Goal: Feedback & Contribution: Contribute content

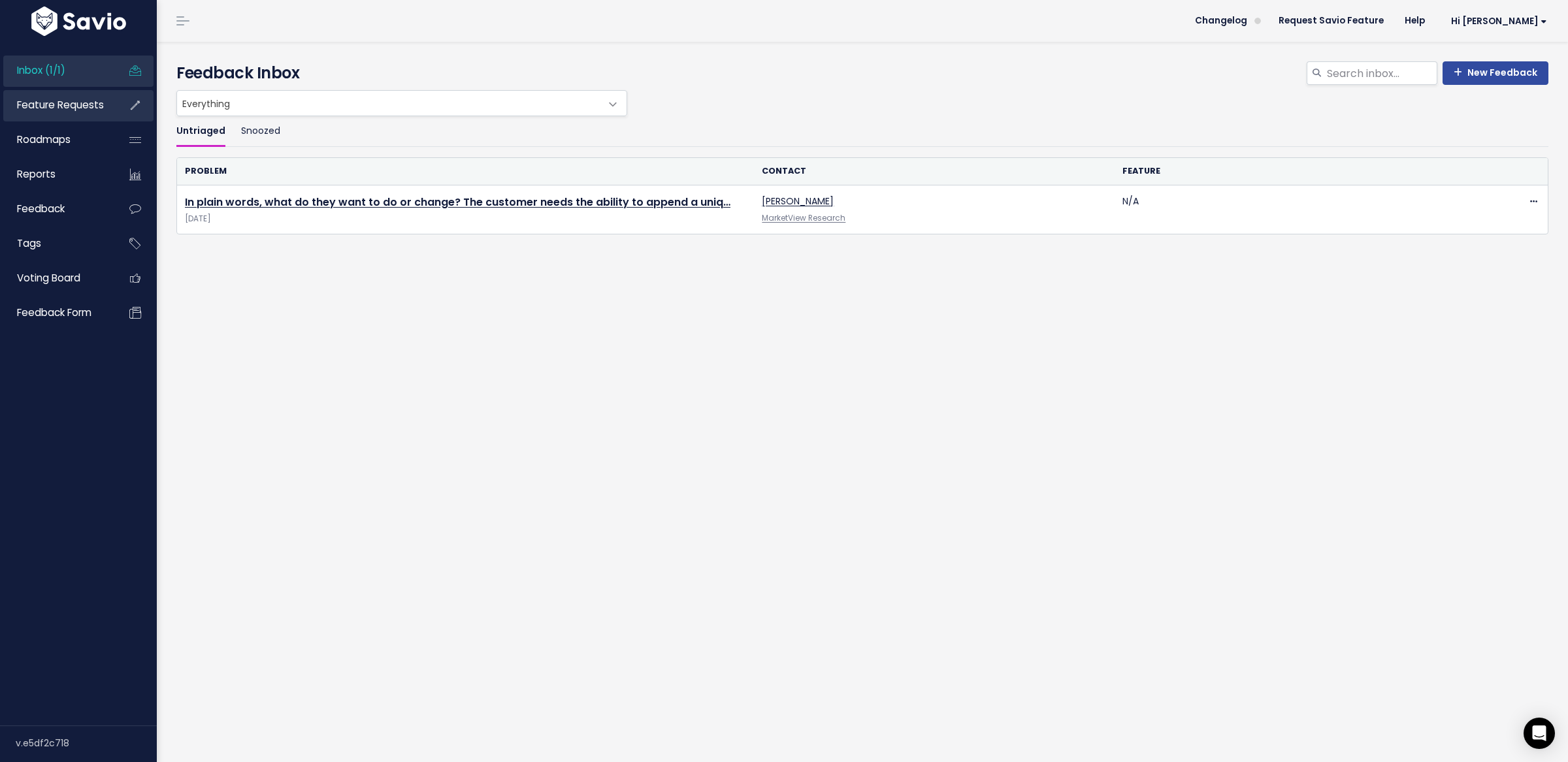
click at [60, 110] on span "Feature Requests" at bounding box center [60, 105] width 86 height 14
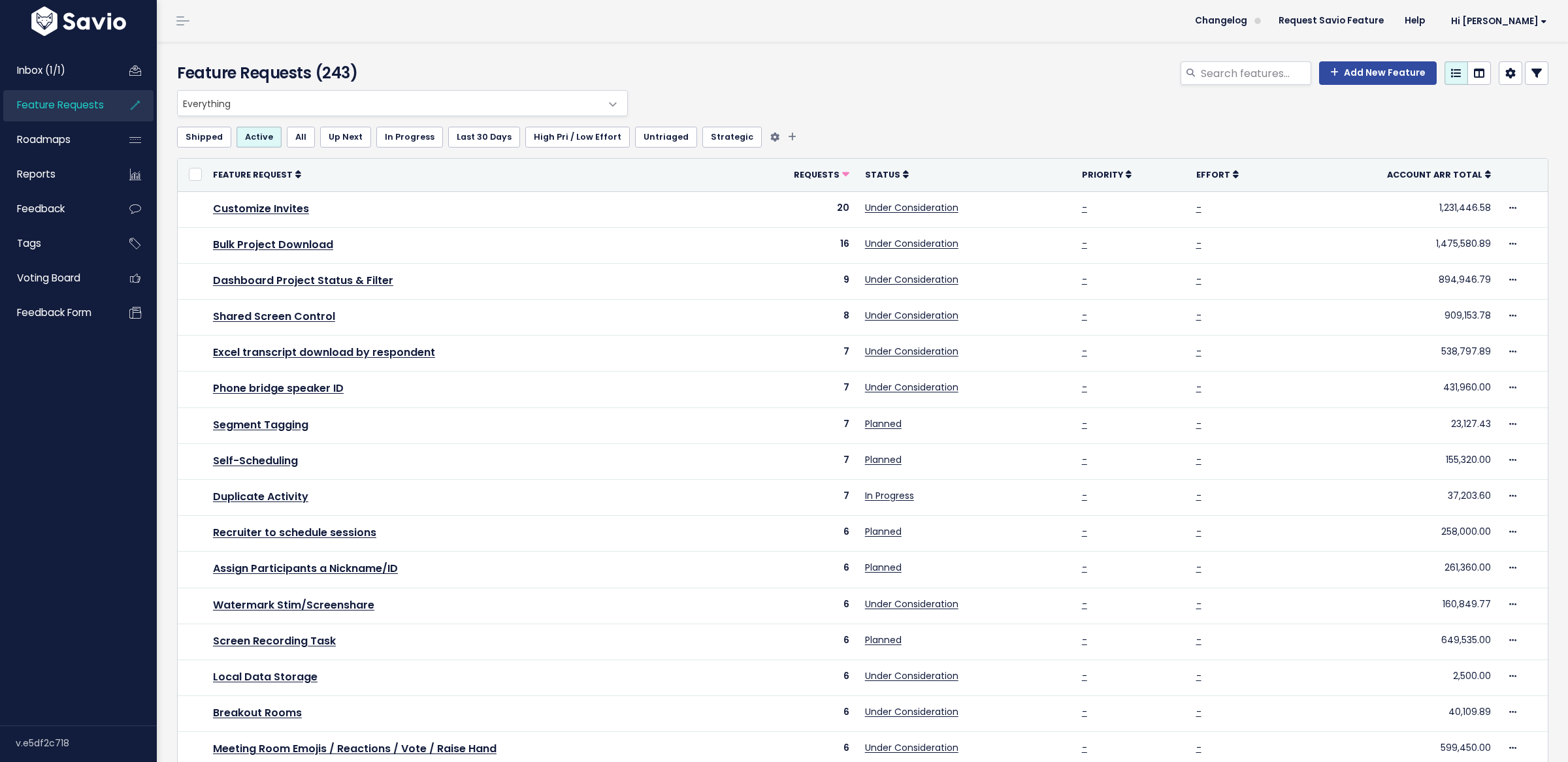
click at [670, 130] on link "Untriaged" at bounding box center [665, 136] width 62 height 21
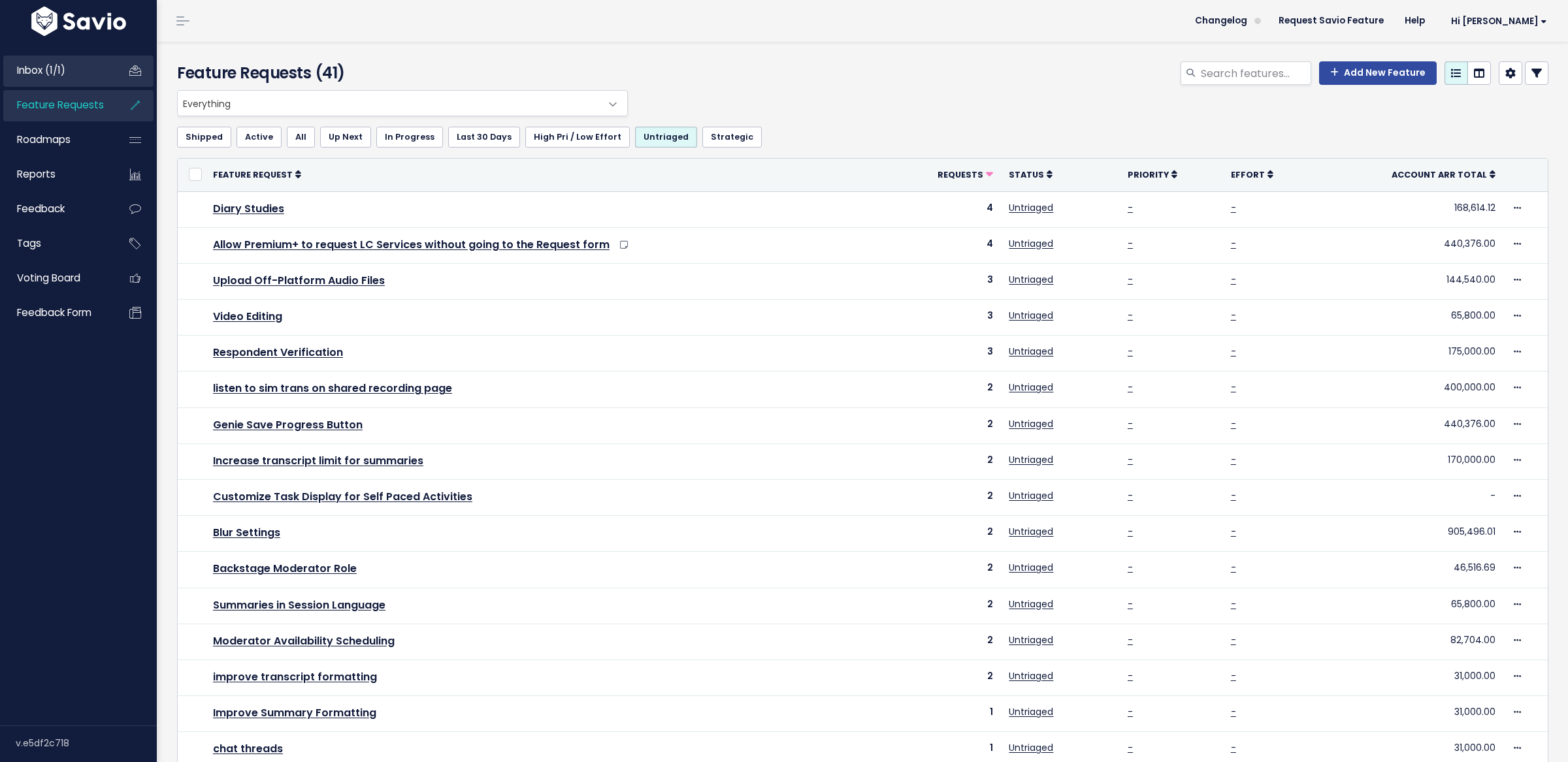
click at [50, 75] on span "Inbox (1/1)" at bounding box center [40, 71] width 48 height 14
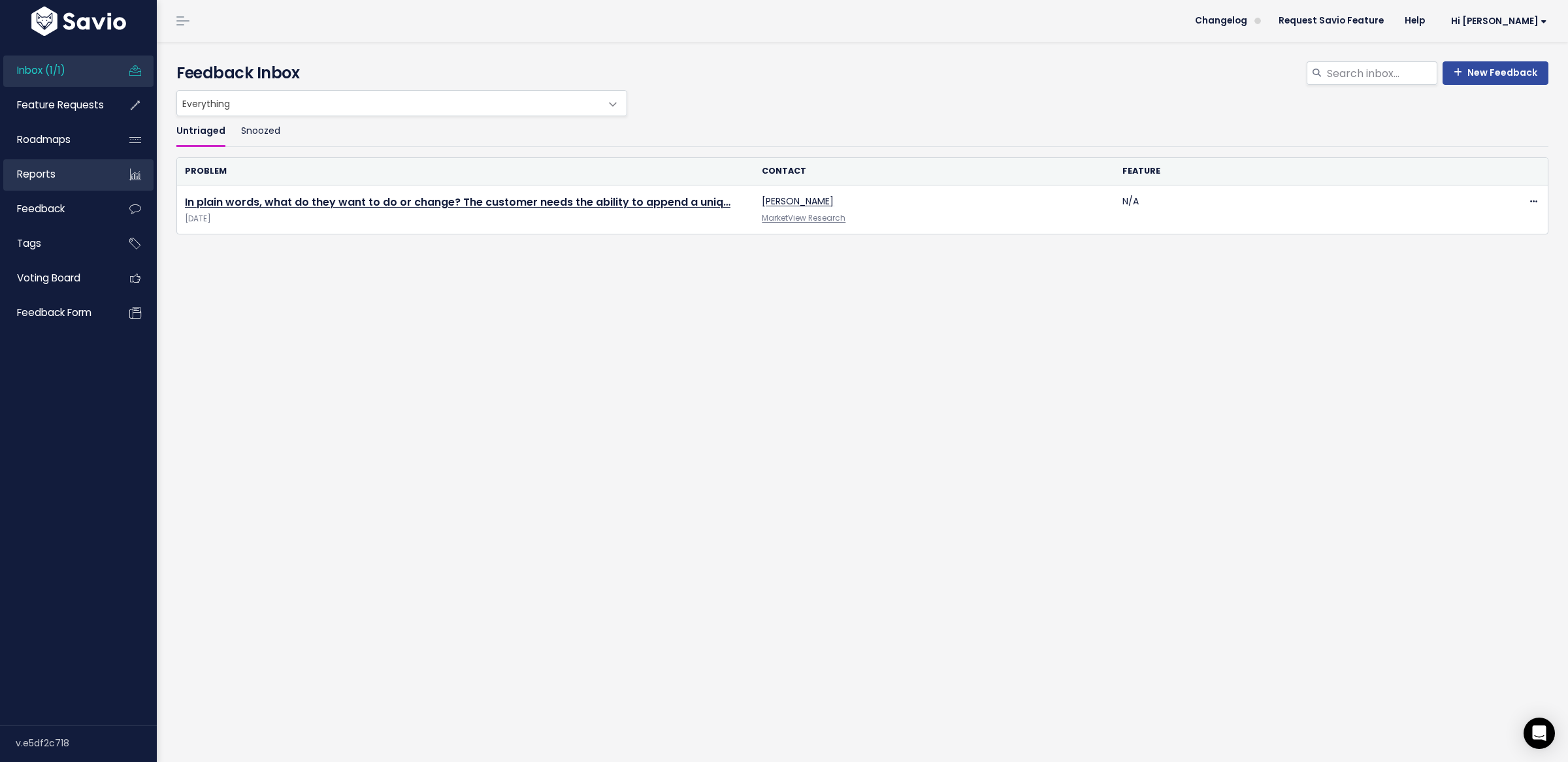
click at [60, 174] on link "Reports" at bounding box center [55, 174] width 105 height 30
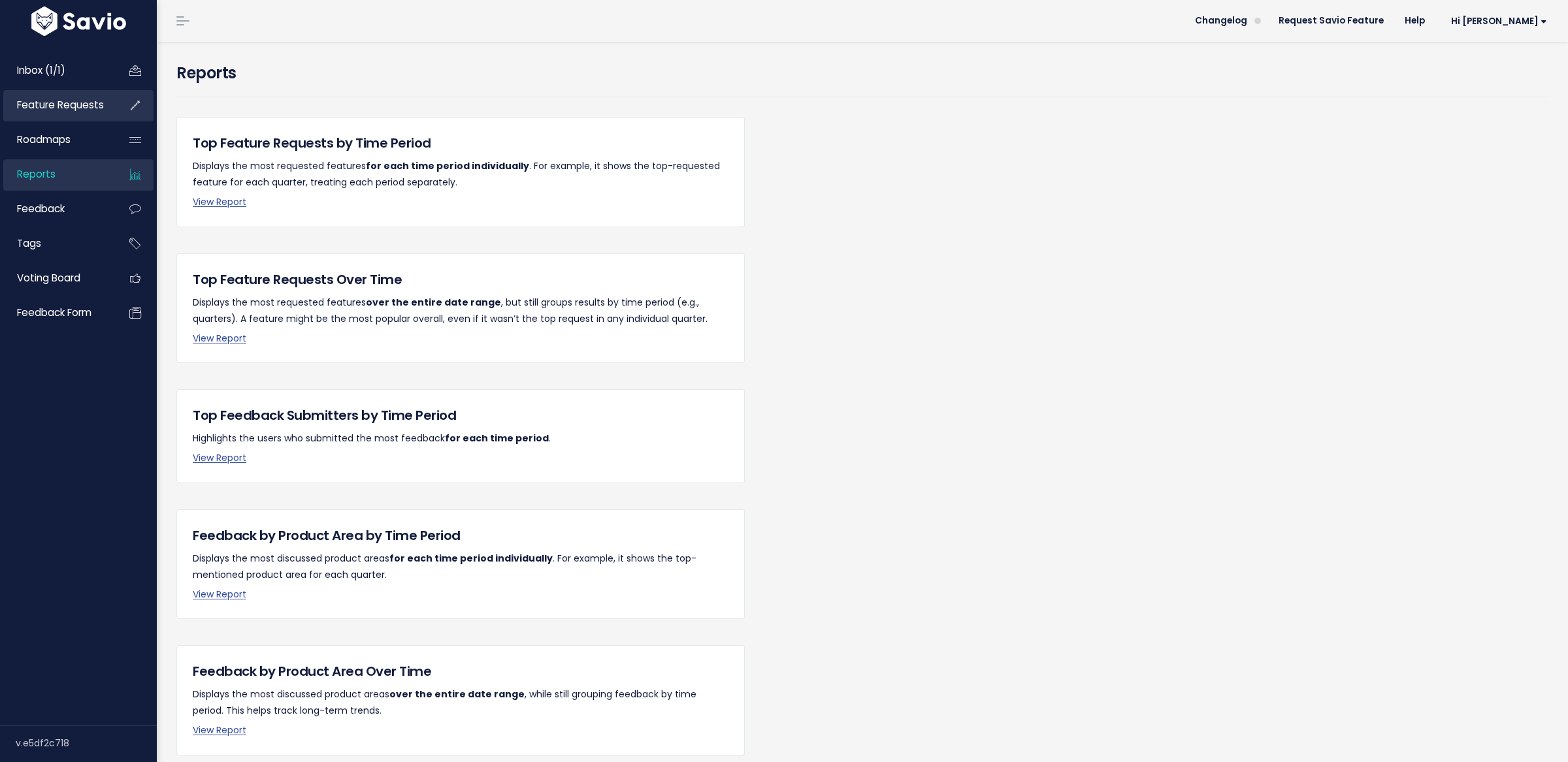
click at [69, 106] on span "Feature Requests" at bounding box center [60, 105] width 86 height 14
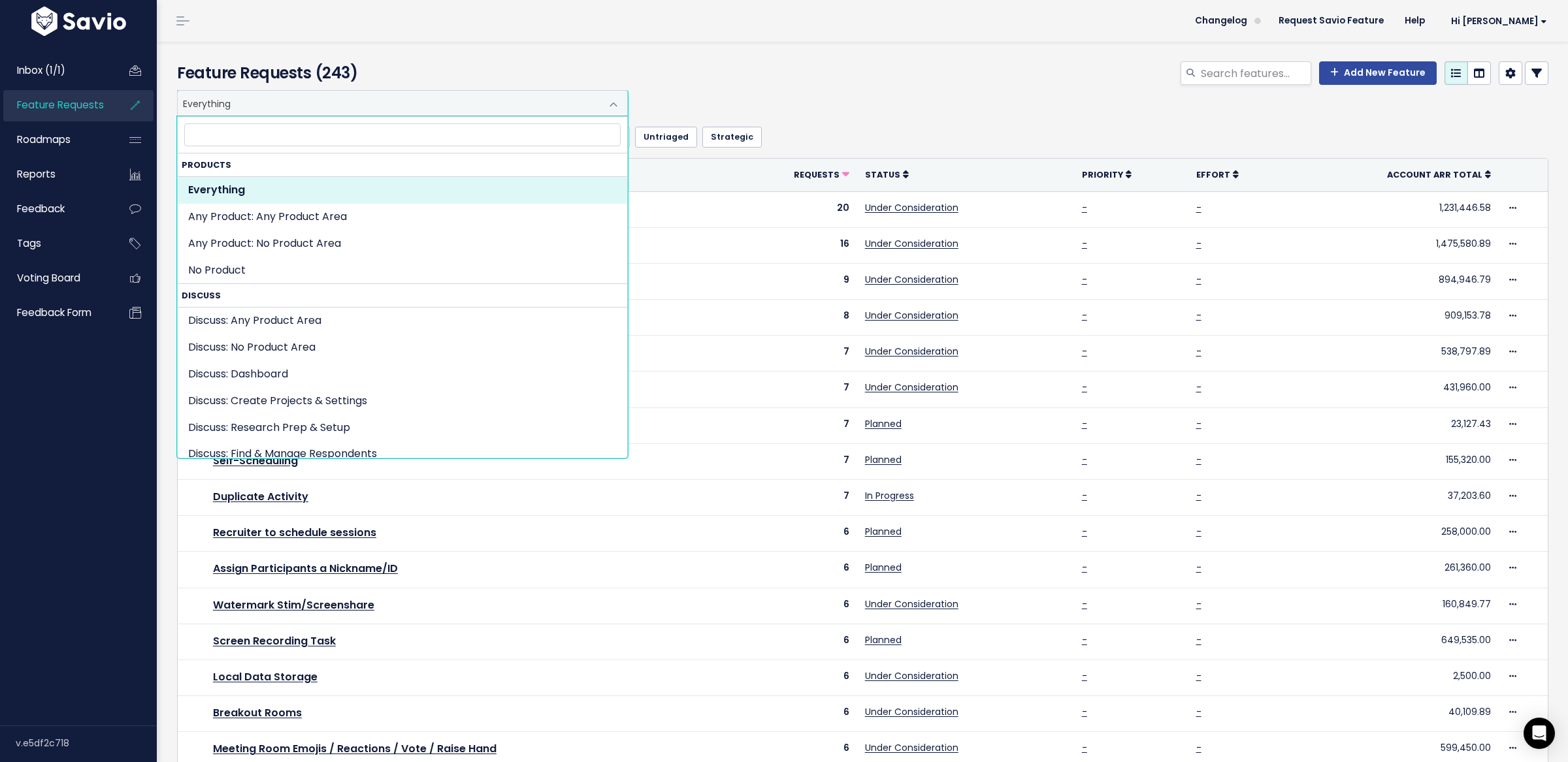
click at [602, 98] on span at bounding box center [613, 104] width 27 height 27
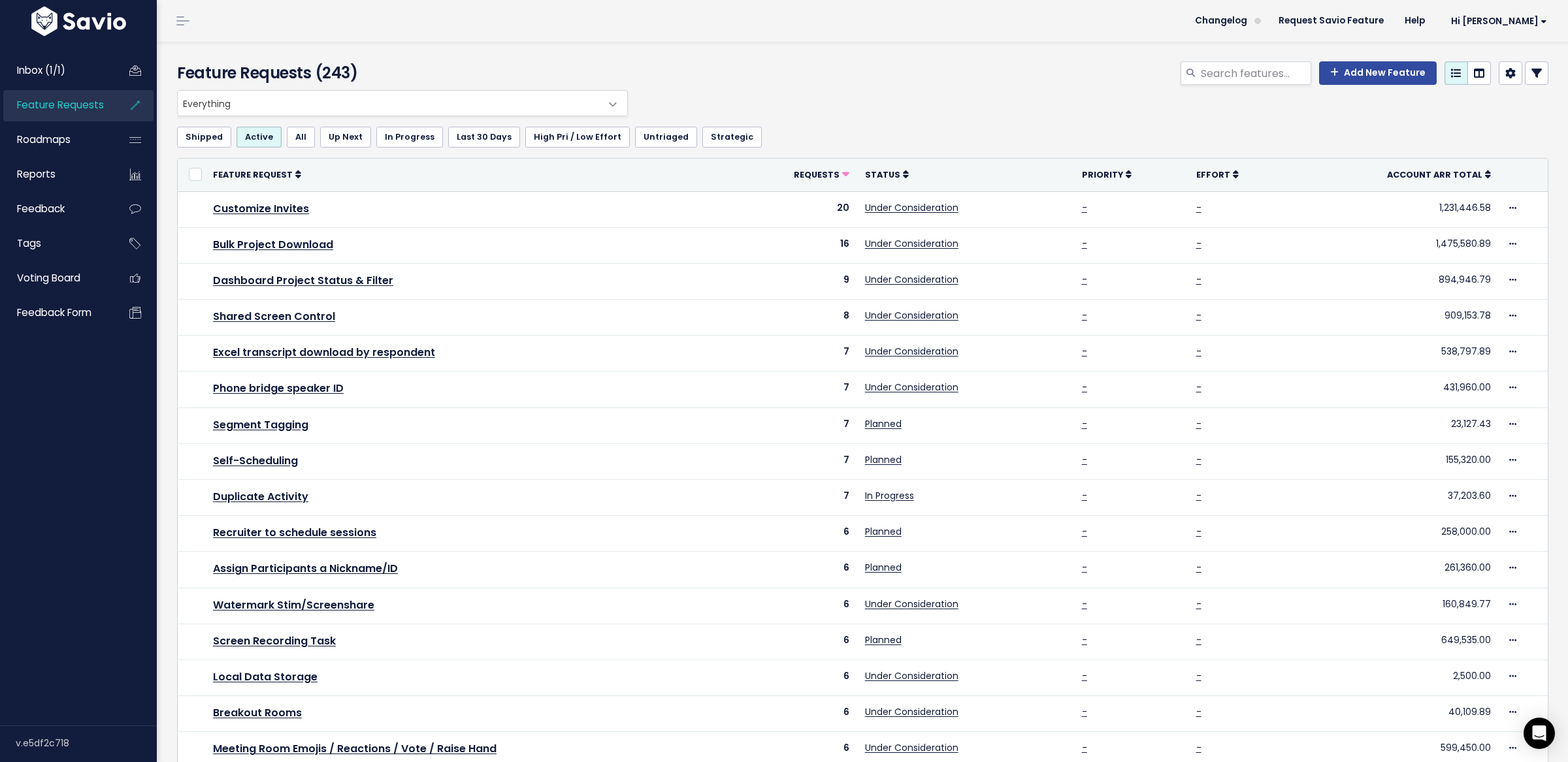
click at [584, 62] on h4 "Feature Requests (243)" at bounding box center [399, 74] width 444 height 24
click at [369, 98] on span "Everything" at bounding box center [389, 102] width 423 height 25
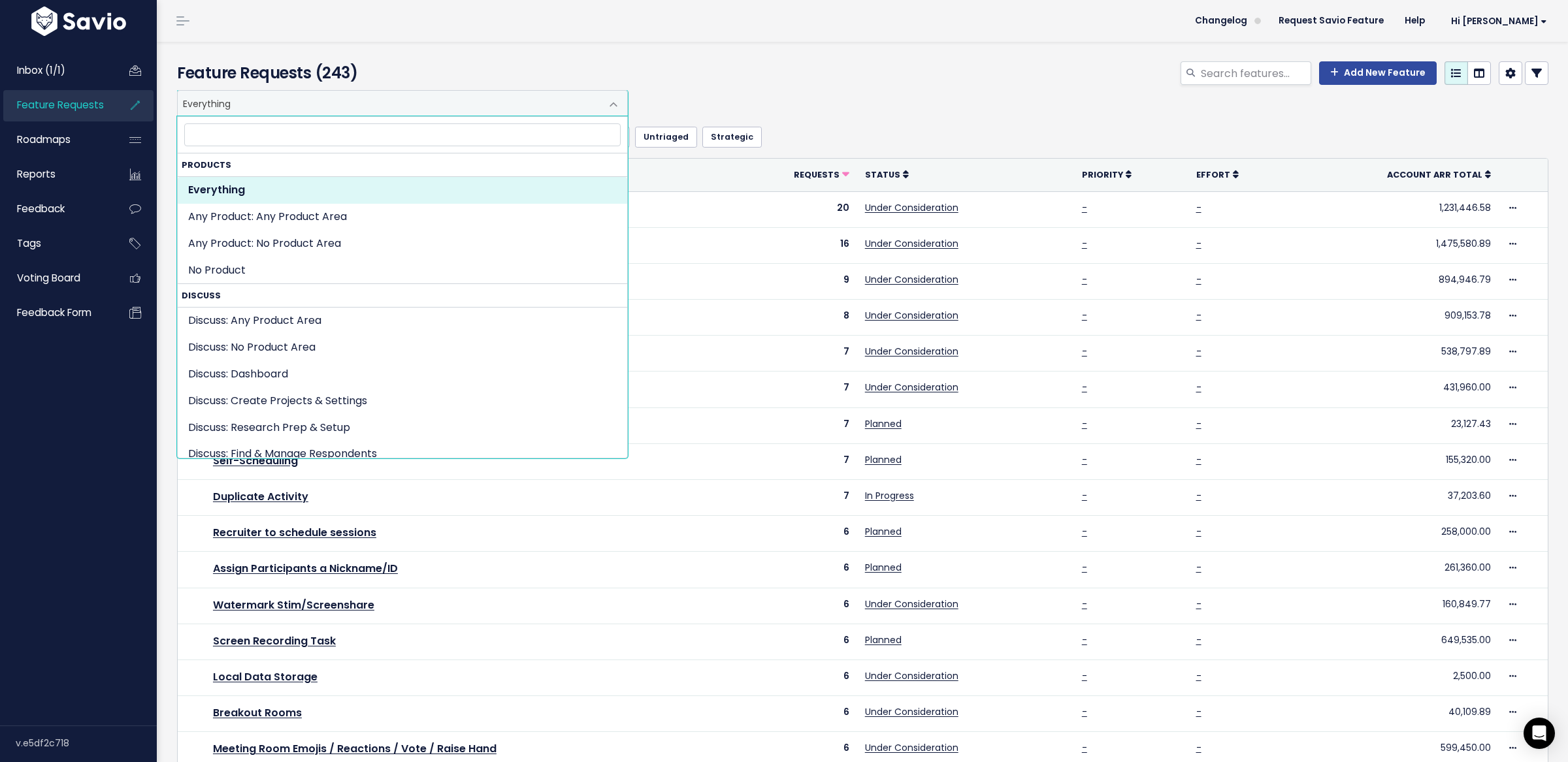
click at [727, 62] on div "Add New Feature" at bounding box center [1094, 76] width 927 height 28
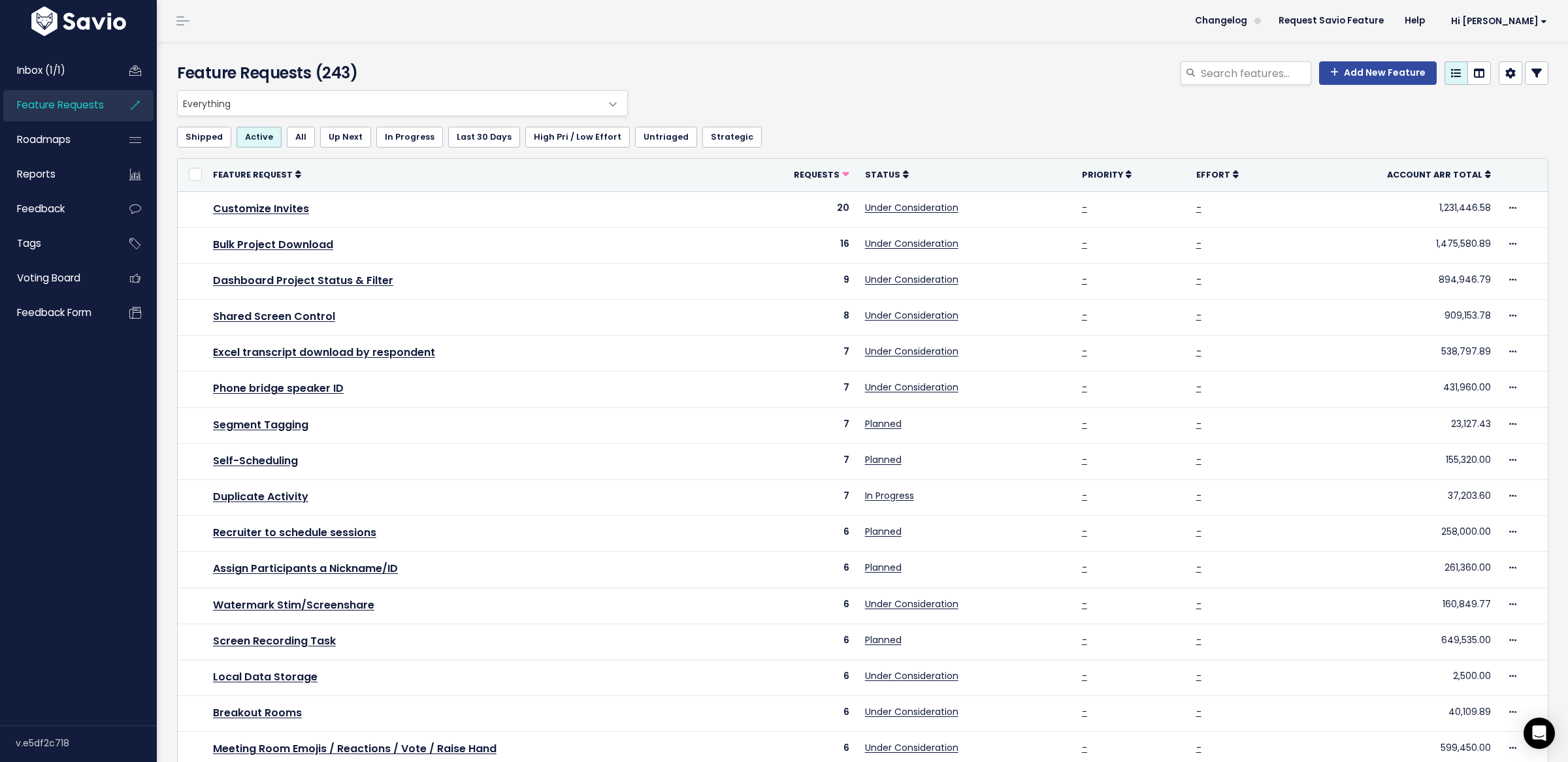
click at [559, 56] on div "Feature Requests (243) Add New Feature" at bounding box center [861, 66] width 1408 height 48
click at [390, 27] on header "Changelog Request Savio Feature Help Hi [PERSON_NAME] Vault Settings My Setting…" at bounding box center [863, 21] width 1412 height 42
